Goal: Task Accomplishment & Management: Complete application form

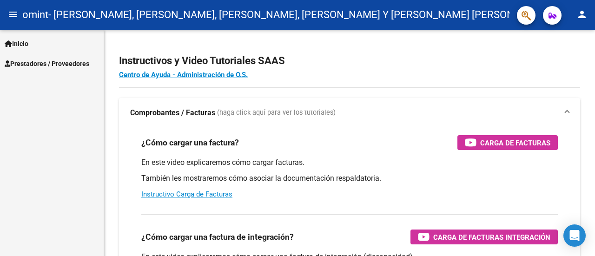
click at [47, 64] on span "Prestadores / Proveedores" at bounding box center [47, 64] width 85 height 10
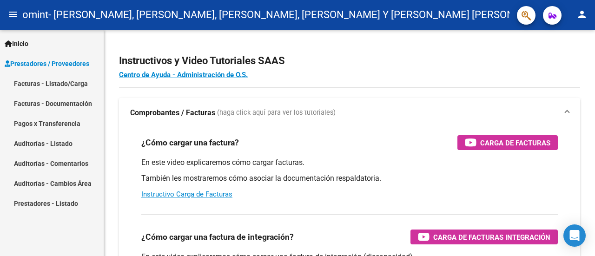
click at [81, 85] on link "Facturas - Listado/Carga" at bounding box center [52, 83] width 104 height 20
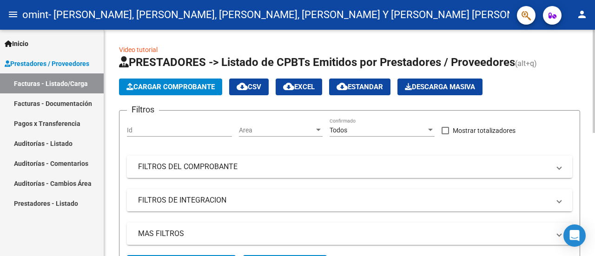
click at [167, 85] on span "Cargar Comprobante" at bounding box center [171, 87] width 88 height 8
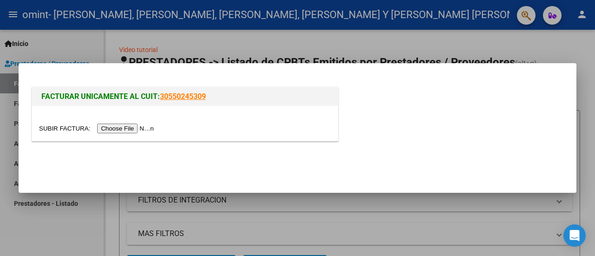
click at [142, 128] on input "file" at bounding box center [98, 129] width 118 height 10
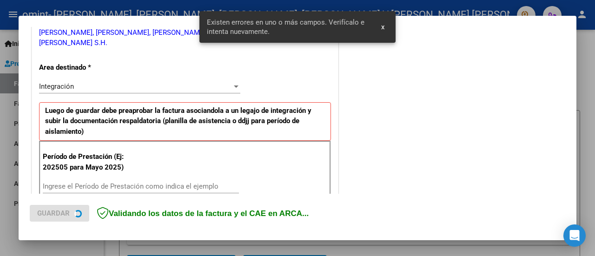
scroll to position [232, 0]
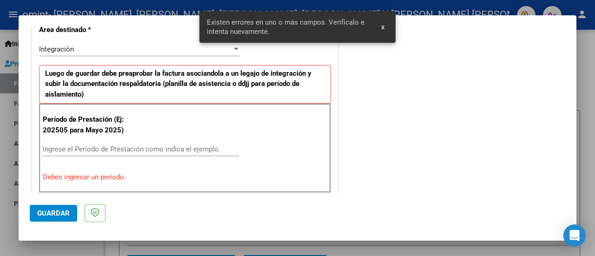
click at [124, 146] on input "Ingrese el Período de Prestación como indica el ejemplo" at bounding box center [141, 149] width 196 height 8
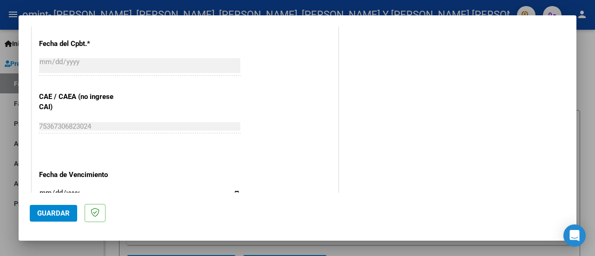
scroll to position [650, 0]
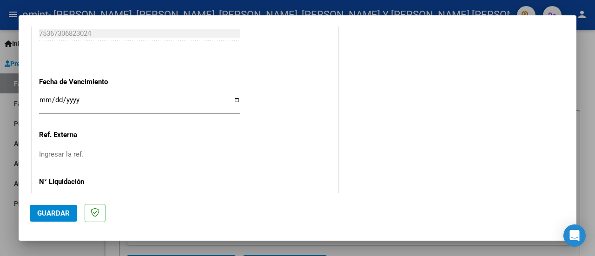
type input "202508"
click at [233, 98] on input "Ingresar la fecha" at bounding box center [139, 103] width 201 height 15
click at [232, 99] on input "[DATE]" at bounding box center [139, 103] width 201 height 15
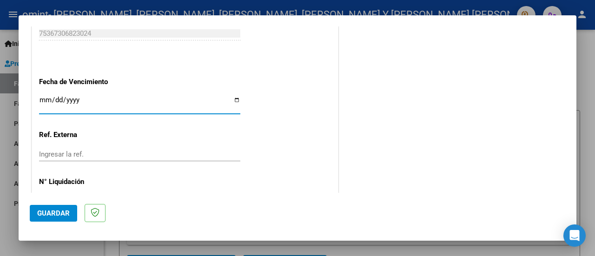
type input "[DATE]"
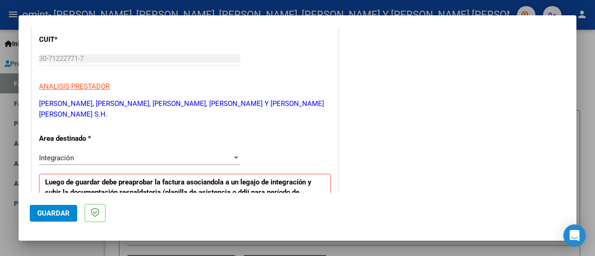
scroll to position [262, 0]
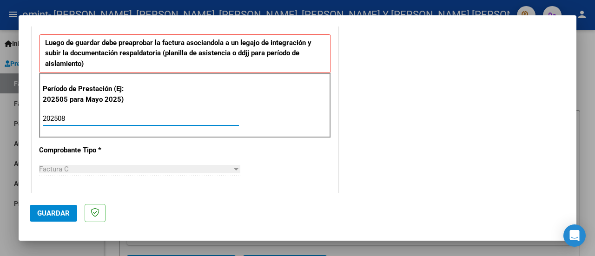
click at [105, 115] on input "202508" at bounding box center [141, 118] width 196 height 8
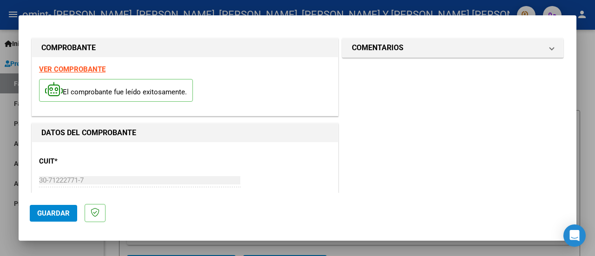
scroll to position [0, 0]
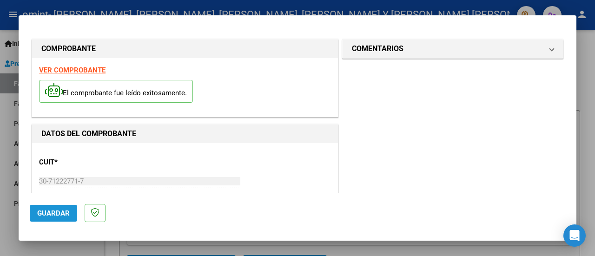
click at [49, 214] on span "Guardar" at bounding box center [53, 213] width 33 height 8
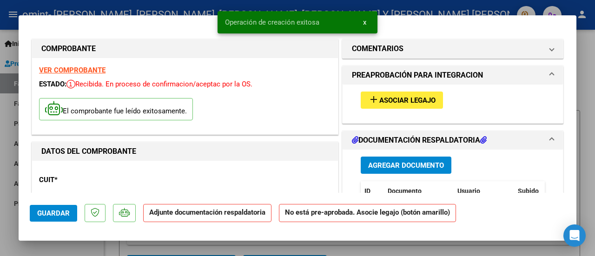
click at [393, 102] on span "Asociar Legajo" at bounding box center [408, 100] width 56 height 8
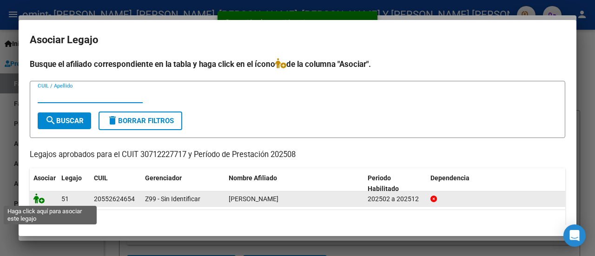
click at [36, 199] on icon at bounding box center [38, 198] width 11 height 10
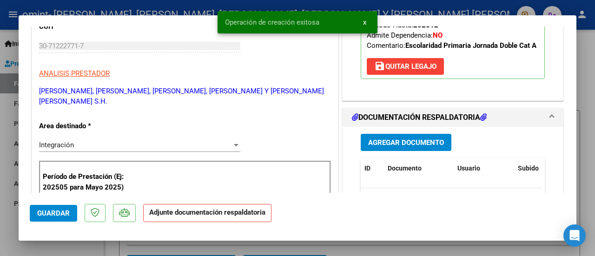
scroll to position [233, 0]
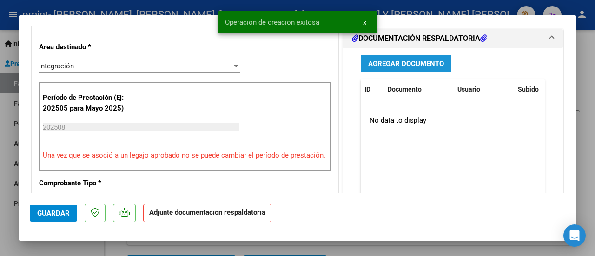
click at [402, 68] on span "Agregar Documento" at bounding box center [406, 64] width 76 height 8
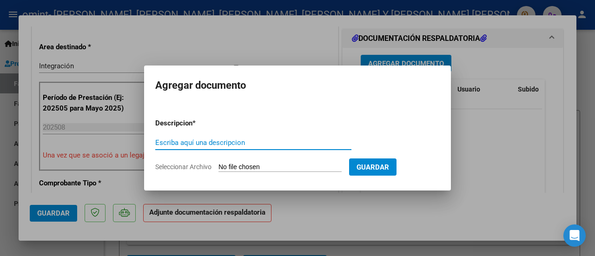
click at [256, 166] on input "Seleccionar Archivo" at bounding box center [280, 167] width 123 height 9
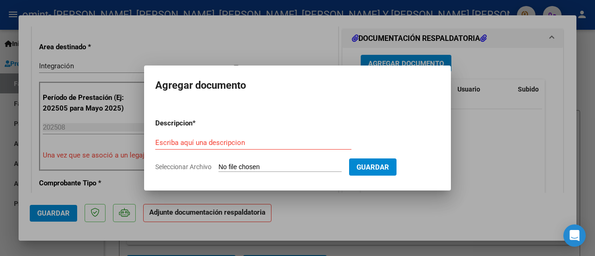
type input "C:\fakepath\[PERSON_NAME] ASIST AGOSTO .pdf"
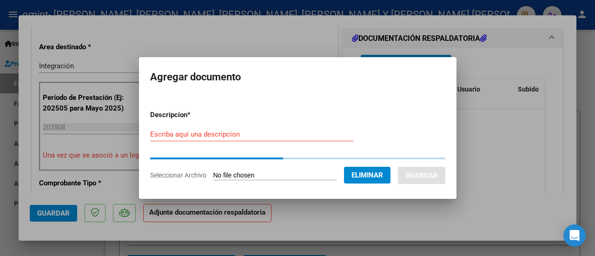
click at [213, 136] on input "Escriba aquí una descripcion" at bounding box center [252, 134] width 204 height 8
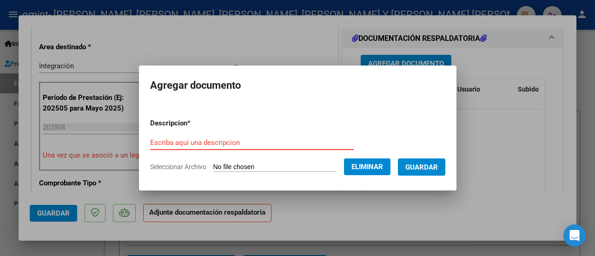
type input "A"
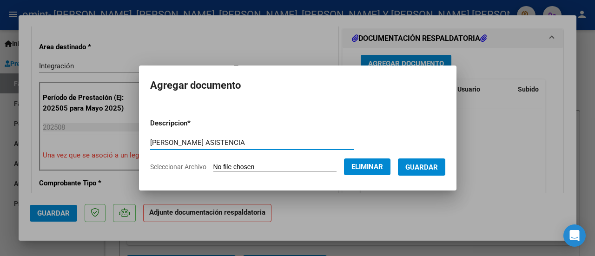
type input "[PERSON_NAME] ASISTENCIA"
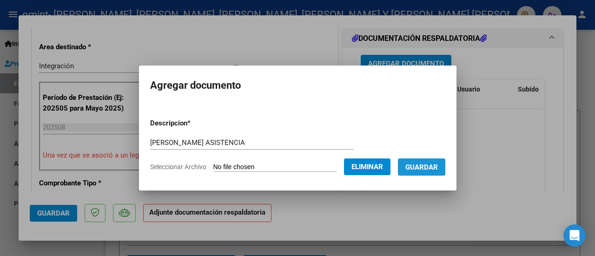
click at [432, 159] on button "Guardar" at bounding box center [421, 167] width 47 height 17
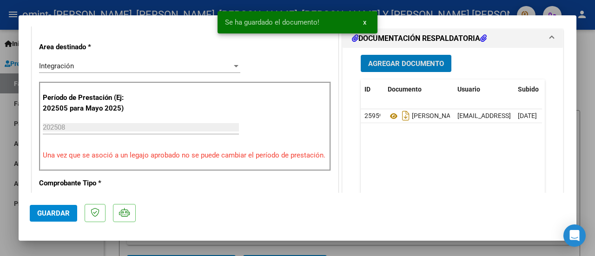
click at [63, 215] on span "Guardar" at bounding box center [53, 213] width 33 height 8
click at [364, 24] on span "x" at bounding box center [364, 22] width 3 height 8
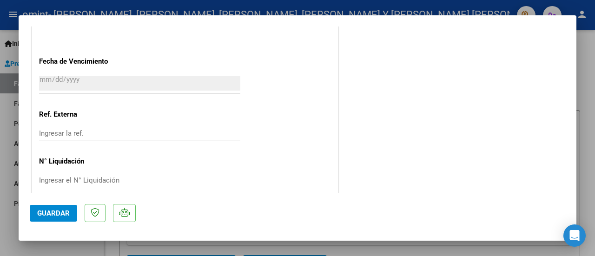
scroll to position [685, 0]
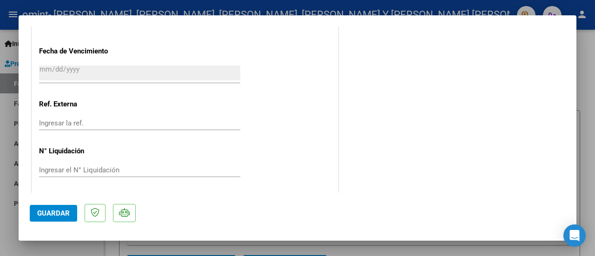
click at [54, 209] on button "Guardar" at bounding box center [53, 213] width 47 height 17
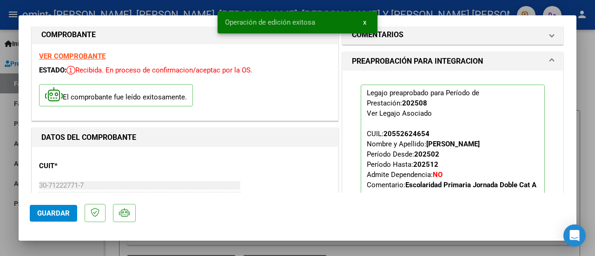
scroll to position [0, 0]
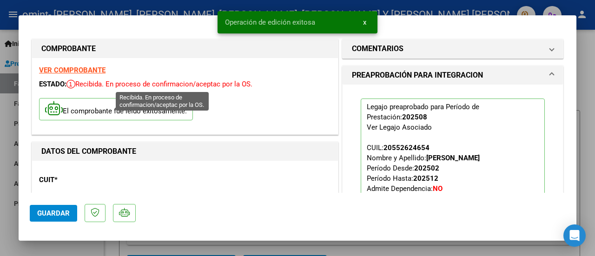
drag, startPoint x: 193, startPoint y: 86, endPoint x: 225, endPoint y: 87, distance: 31.6
click at [225, 87] on span "Recibida. En proceso de confirmacion/aceptac por la OS." at bounding box center [160, 84] width 186 height 8
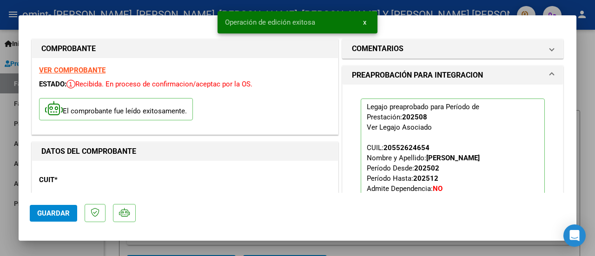
click at [225, 87] on span "Recibida. En proceso de confirmacion/aceptac por la OS." at bounding box center [160, 84] width 186 height 8
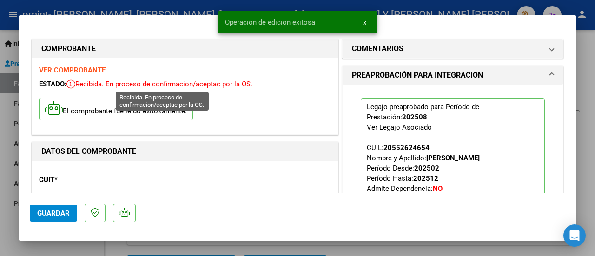
drag, startPoint x: 185, startPoint y: 86, endPoint x: 278, endPoint y: 89, distance: 93.1
click at [278, 89] on div "ESTADO: Recibida. En proceso de confirmacion/aceptac por la OS." at bounding box center [185, 84] width 292 height 11
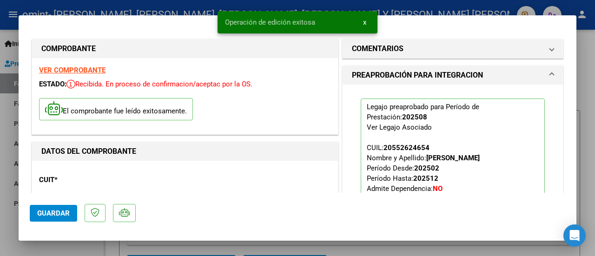
click at [279, 89] on div "ESTADO: Recibida. En proceso de confirmacion/aceptac por la OS." at bounding box center [185, 84] width 292 height 11
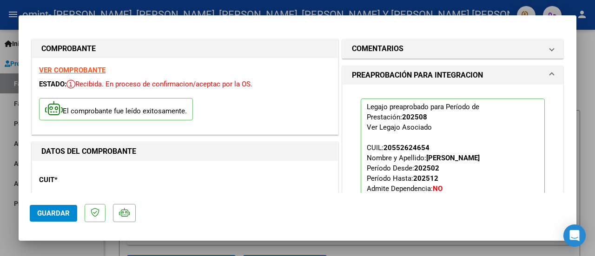
click at [594, 89] on div at bounding box center [297, 128] width 595 height 256
type input "$ 0,00"
